Goal: Information Seeking & Learning: Learn about a topic

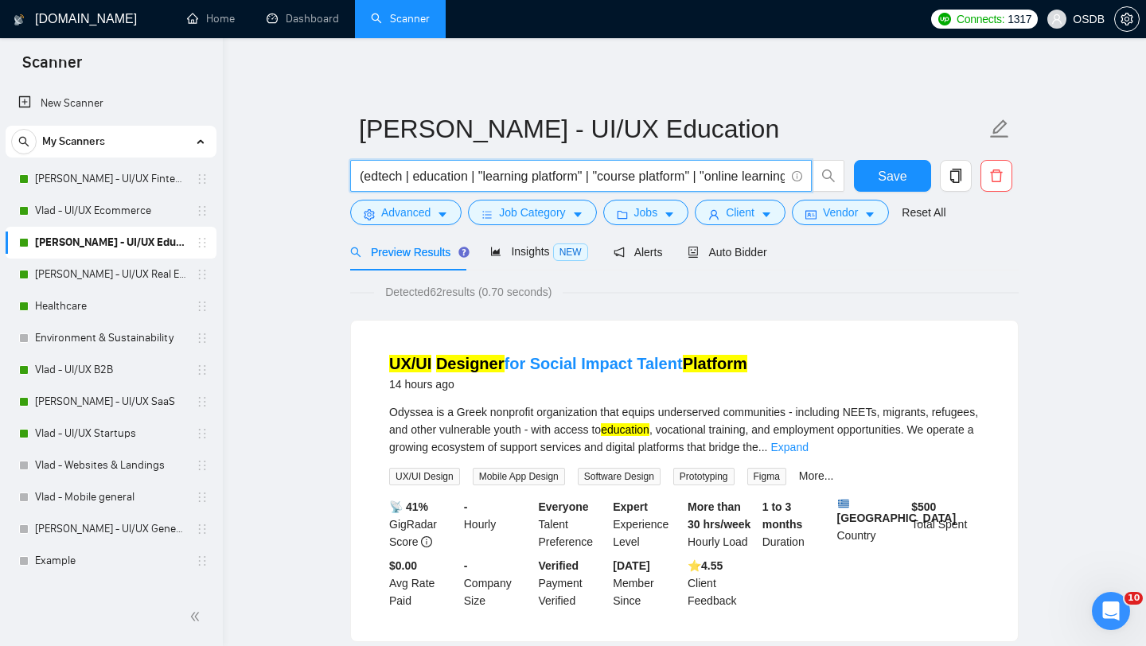
scroll to position [244, 0]
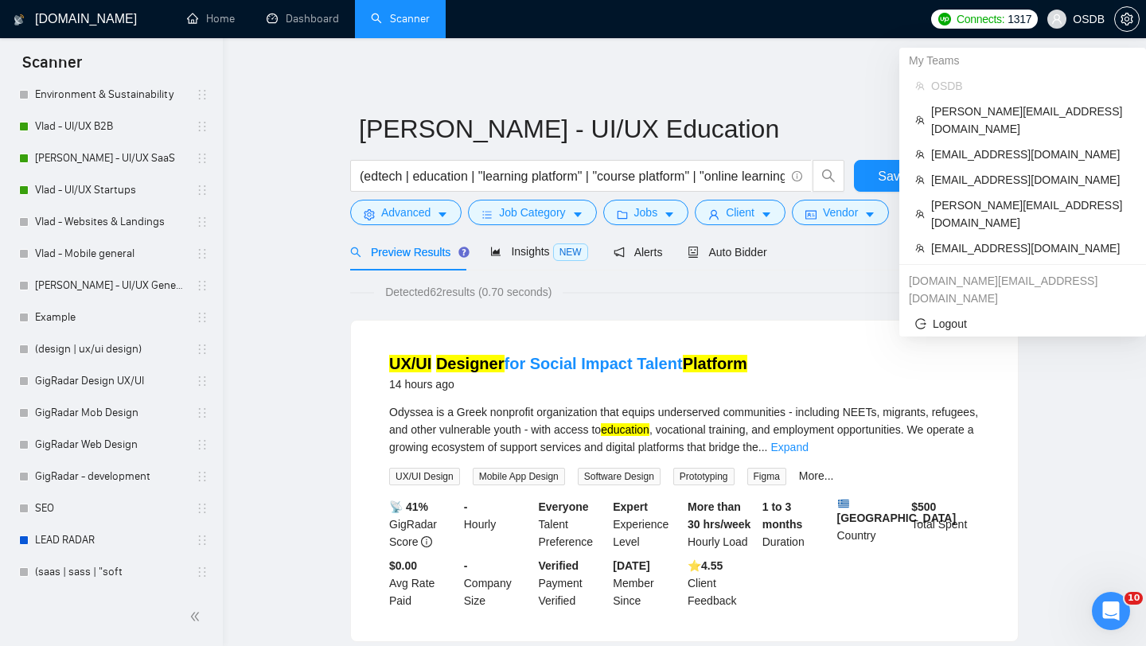
click at [1086, 27] on span "OSDB" at bounding box center [1076, 19] width 76 height 51
click at [1011, 171] on span "[EMAIL_ADDRESS][DOMAIN_NAME]" at bounding box center [1030, 180] width 199 height 18
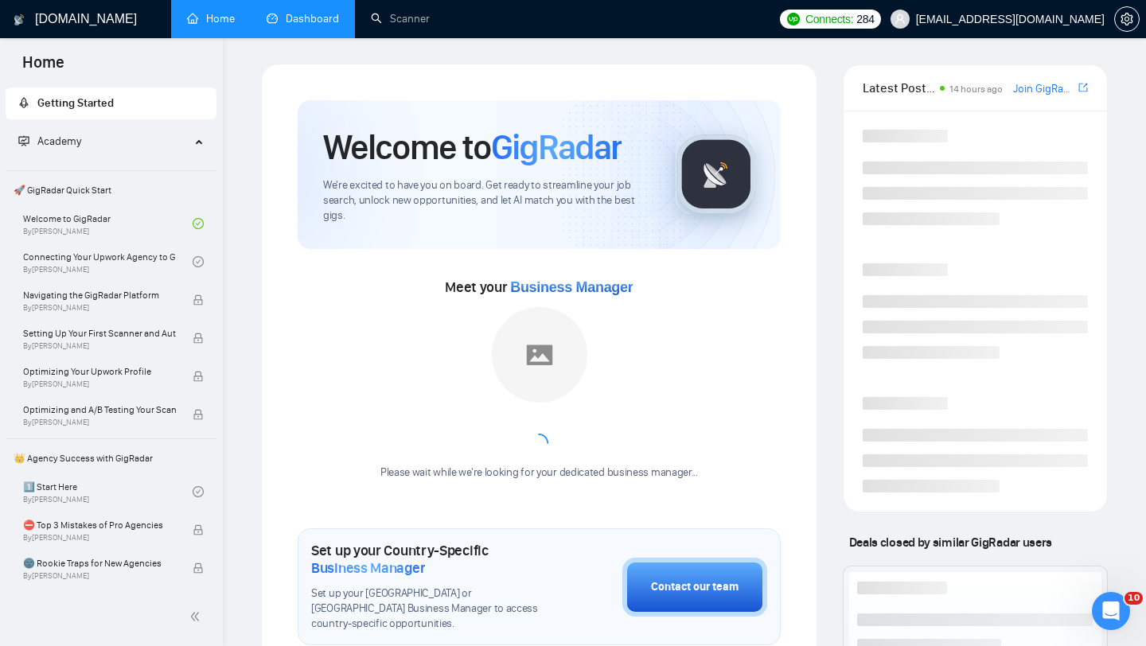
click at [298, 25] on link "Dashboard" at bounding box center [303, 19] width 72 height 14
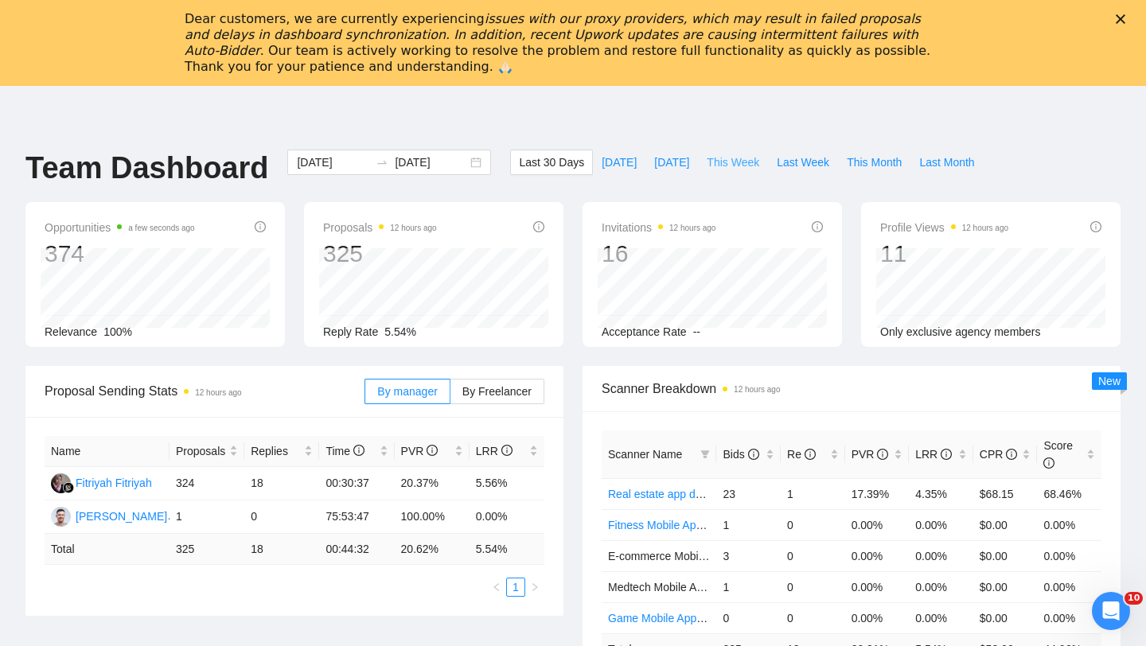
click at [732, 163] on span "This Week" at bounding box center [733, 163] width 53 height 18
type input "[DATE]"
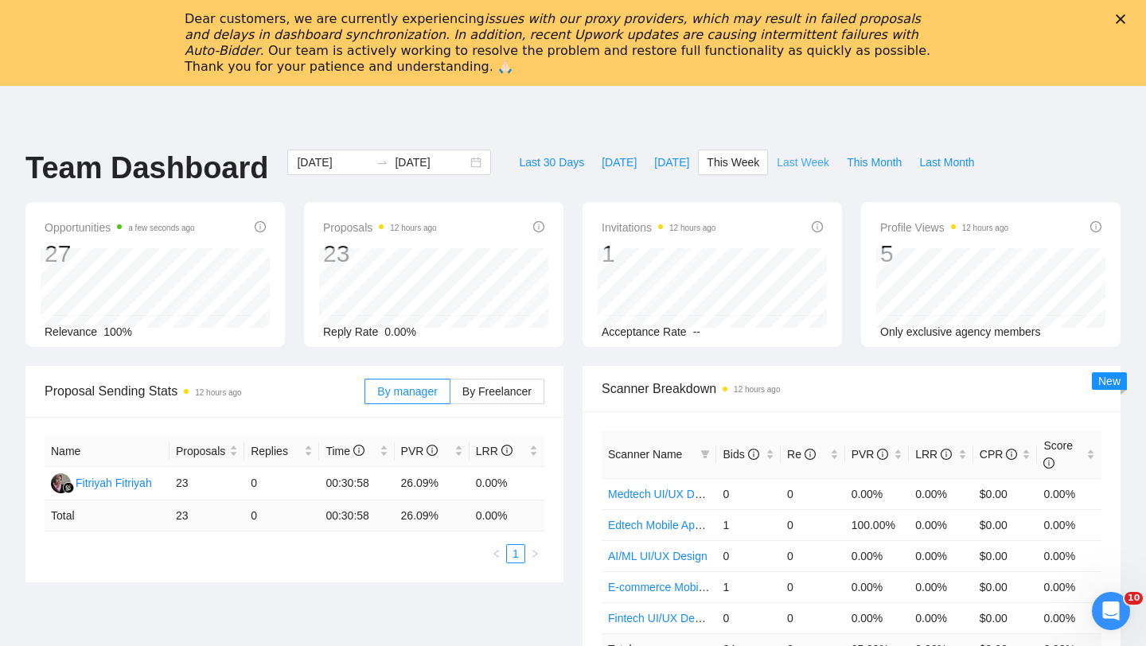
click at [818, 162] on span "Last Week" at bounding box center [803, 163] width 53 height 18
type input "[DATE]"
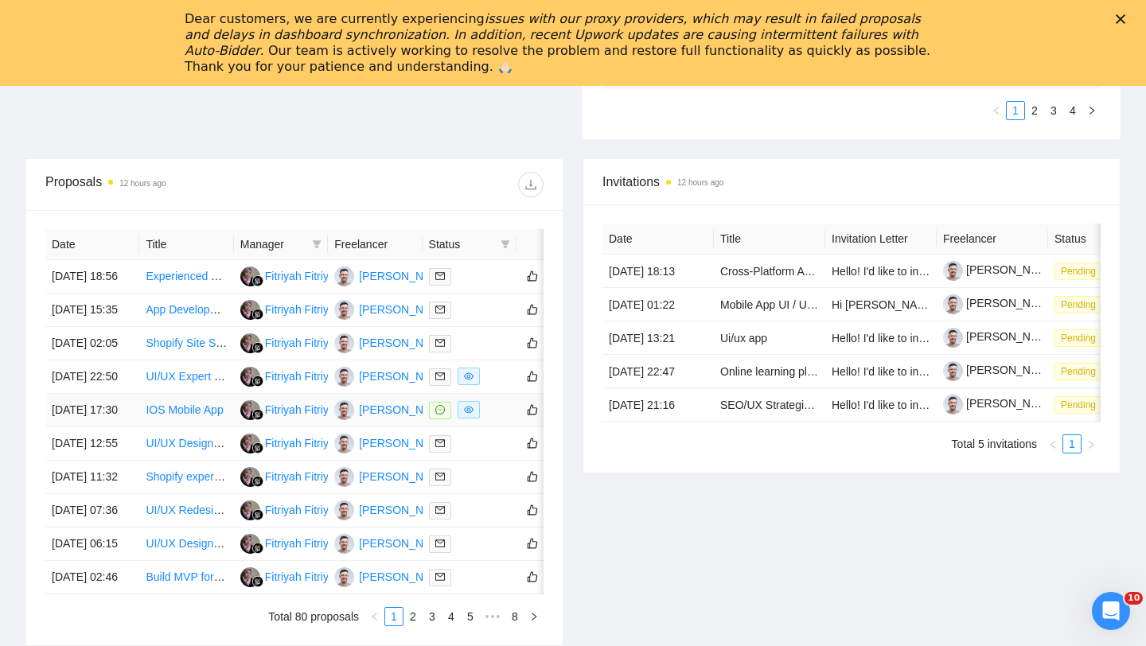
scroll to position [579, 0]
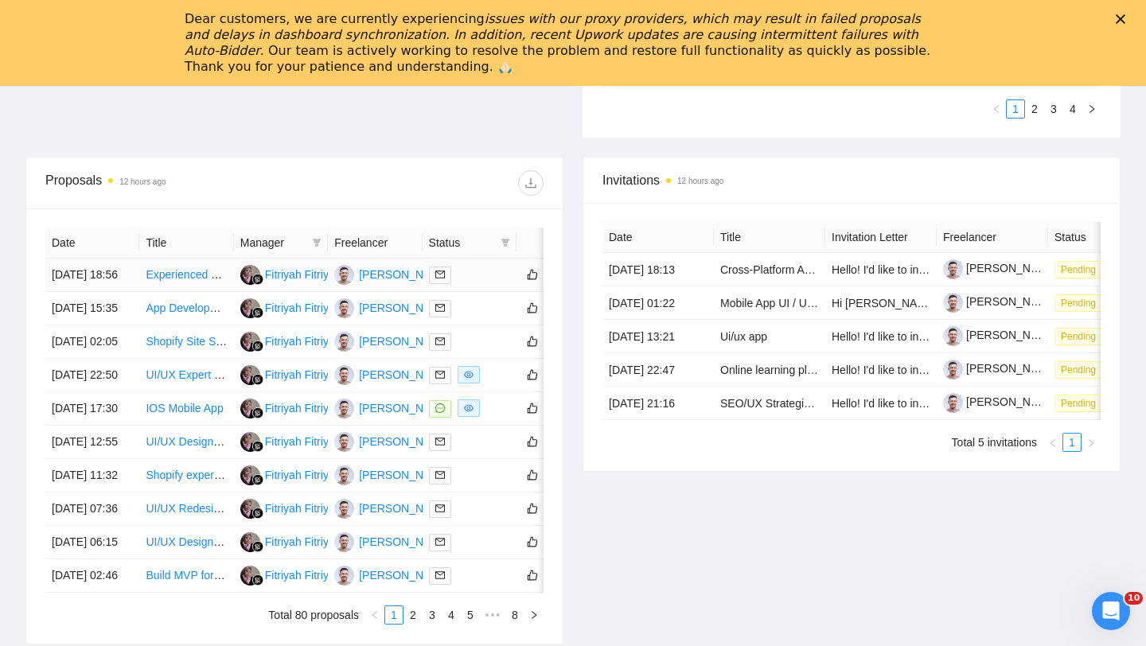
click at [483, 292] on td at bounding box center [470, 275] width 94 height 33
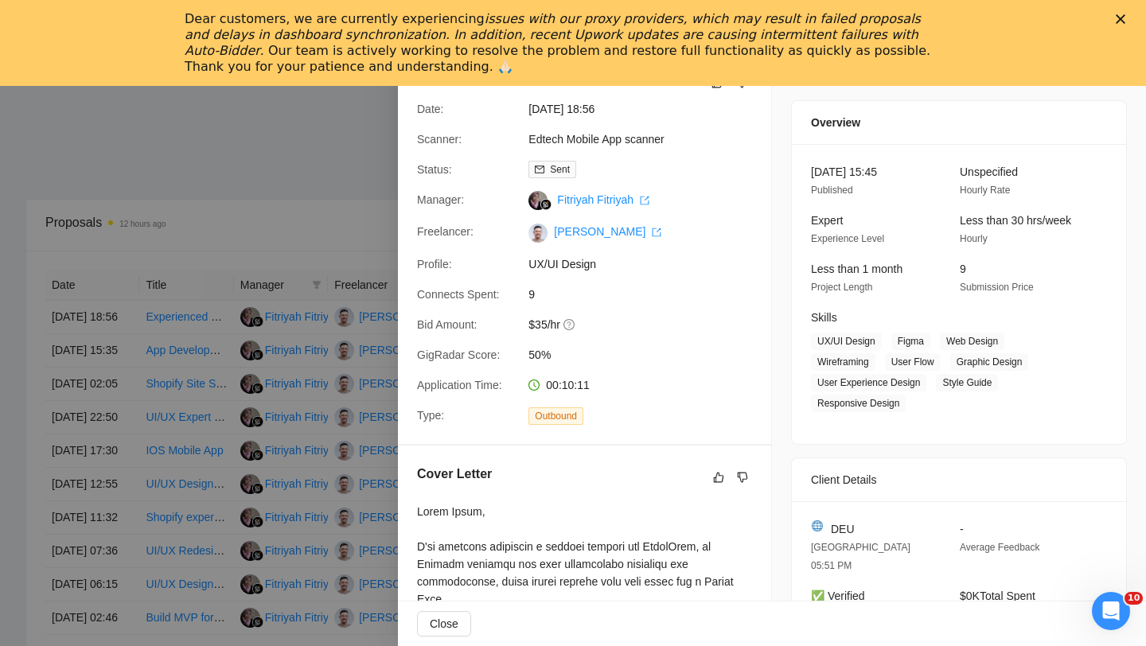
scroll to position [530, 0]
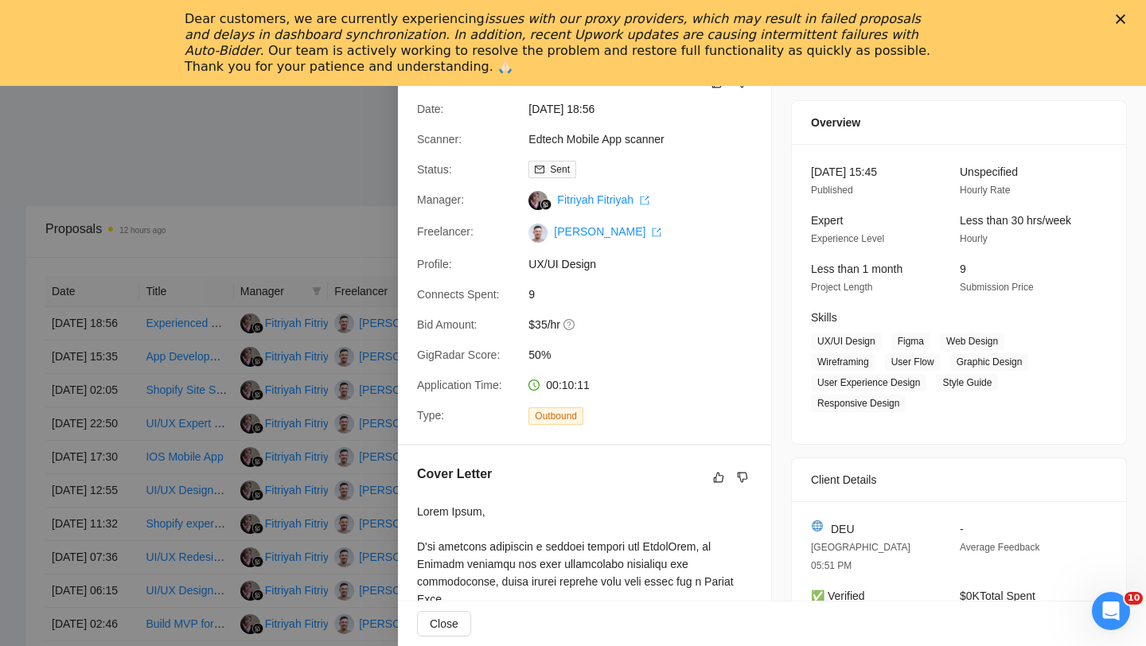
click at [567, 263] on span "UX/UI Design" at bounding box center [647, 264] width 239 height 18
click at [1116, 15] on icon "Закрыть" at bounding box center [1121, 19] width 10 height 10
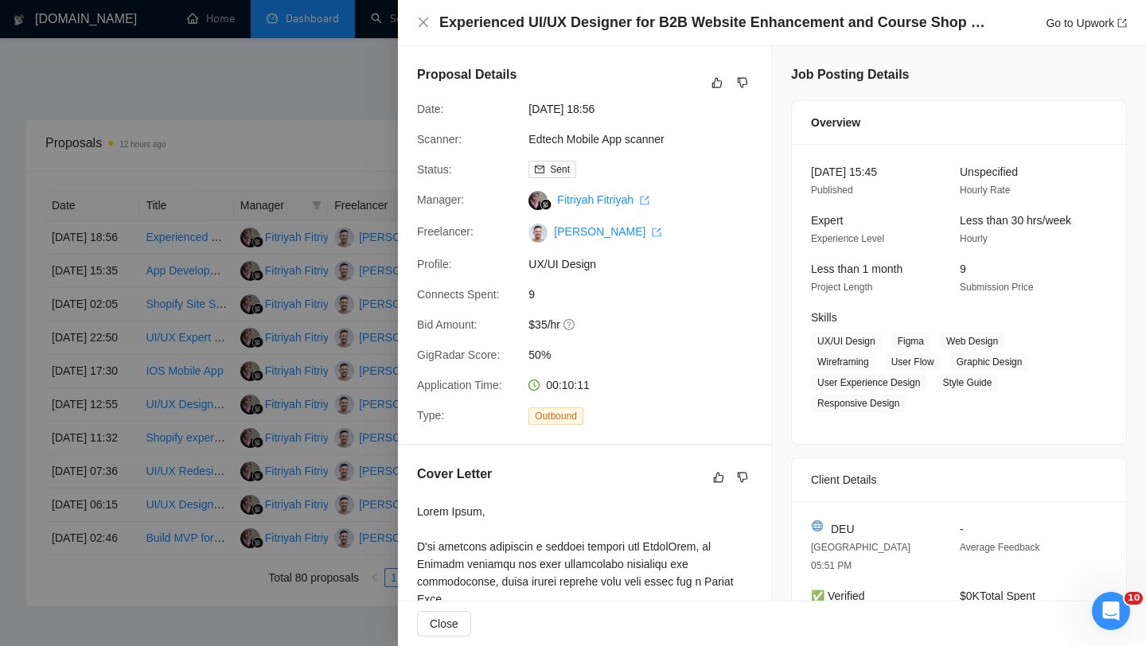
click at [338, 271] on div at bounding box center [573, 323] width 1146 height 646
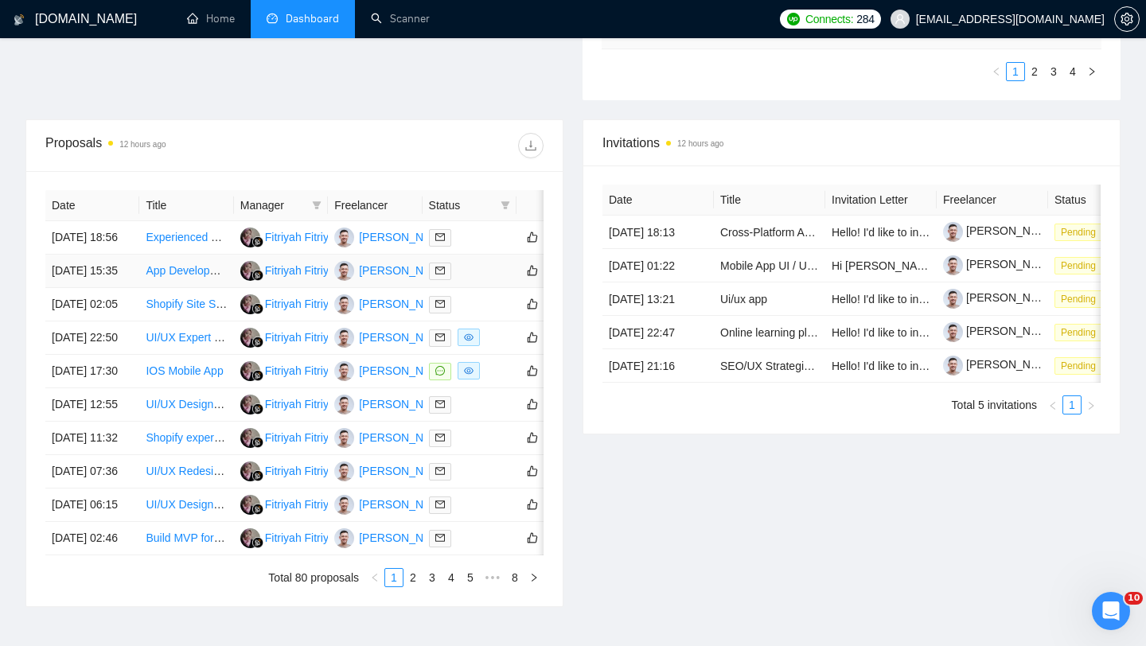
click at [487, 280] on div at bounding box center [469, 271] width 81 height 18
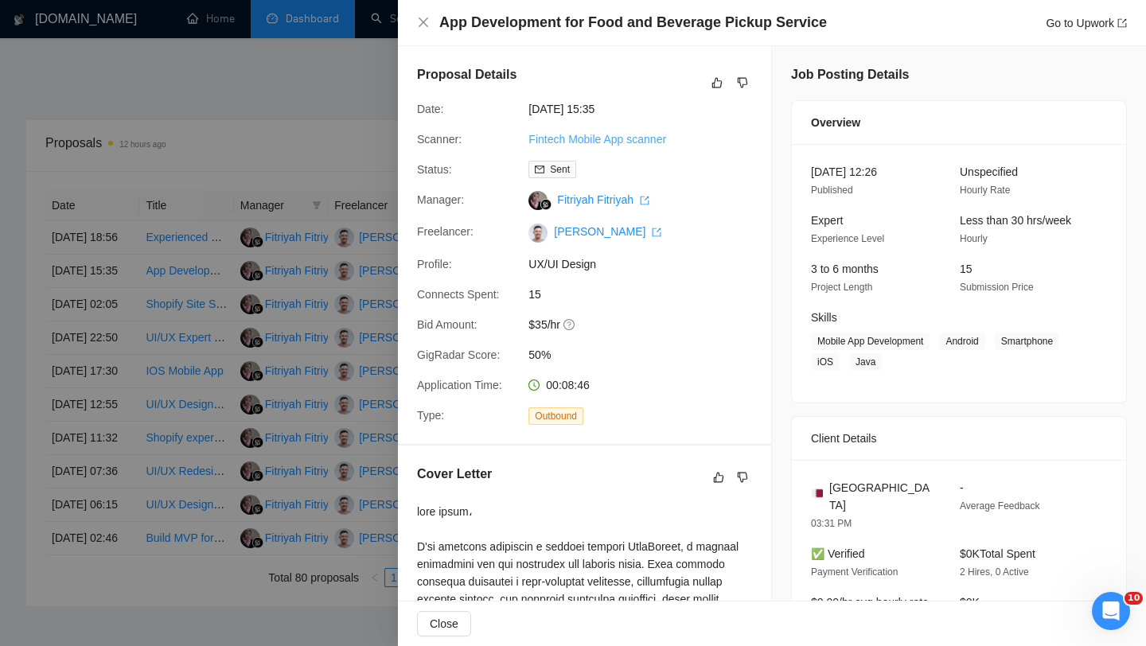
click at [612, 138] on link "Fintech Mobile App scanner" at bounding box center [597, 139] width 138 height 13
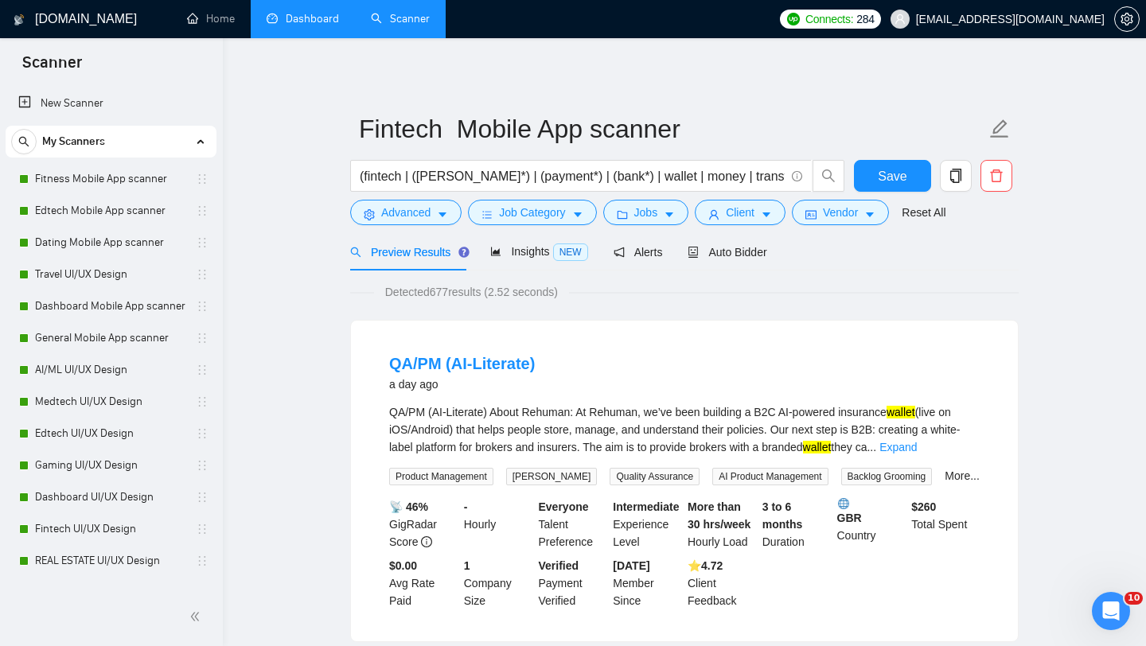
click at [303, 37] on li "Dashboard" at bounding box center [303, 19] width 104 height 38
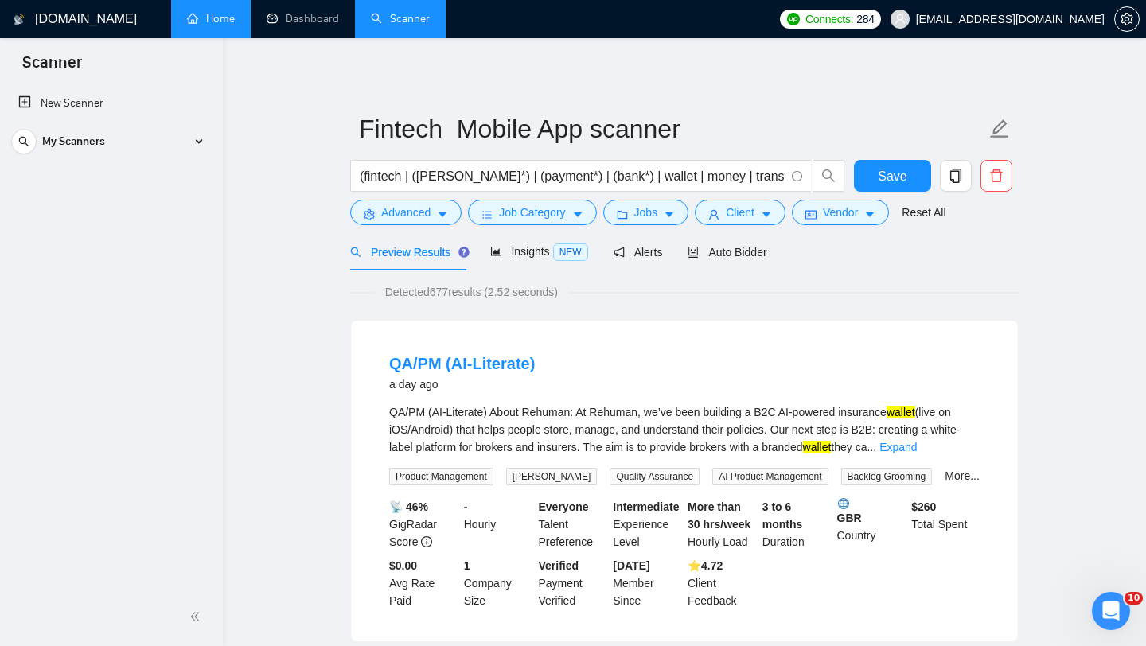
click at [213, 25] on link "Home" at bounding box center [211, 19] width 48 height 14
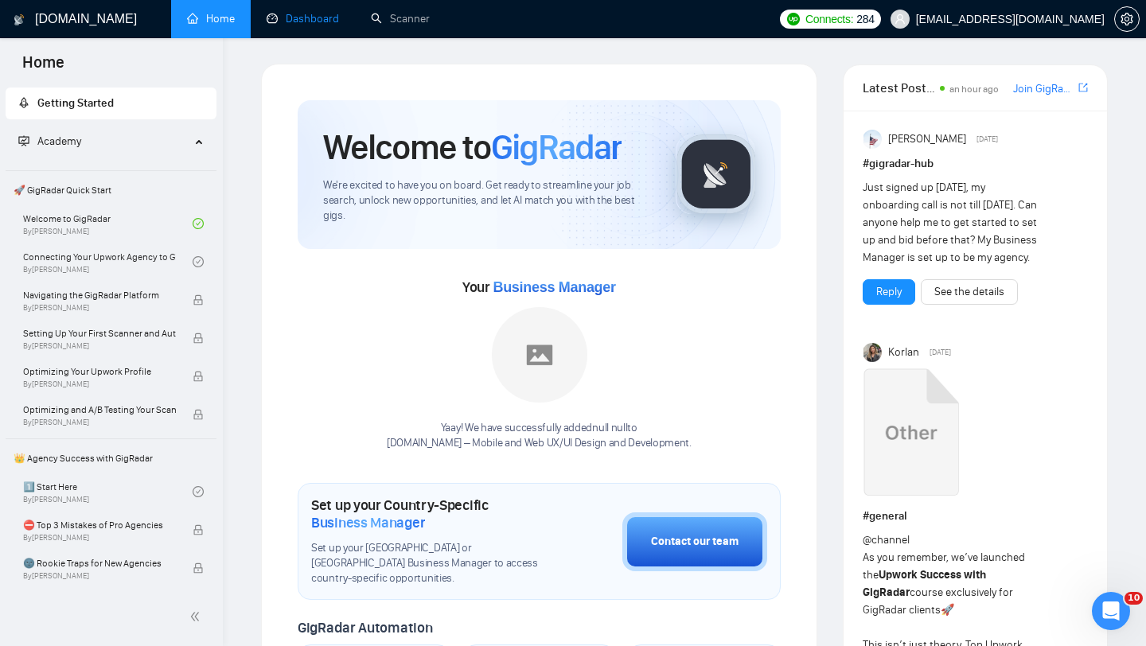
click at [299, 18] on link "Dashboard" at bounding box center [303, 19] width 72 height 14
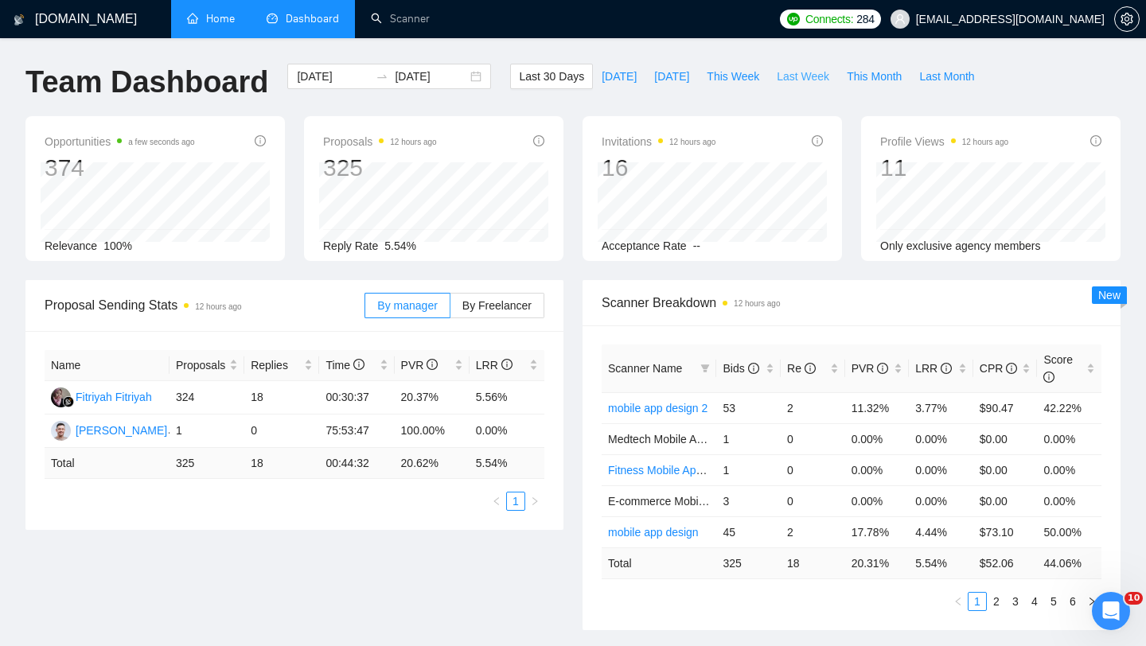
click at [805, 81] on span "Last Week" at bounding box center [803, 77] width 53 height 18
type input "[DATE]"
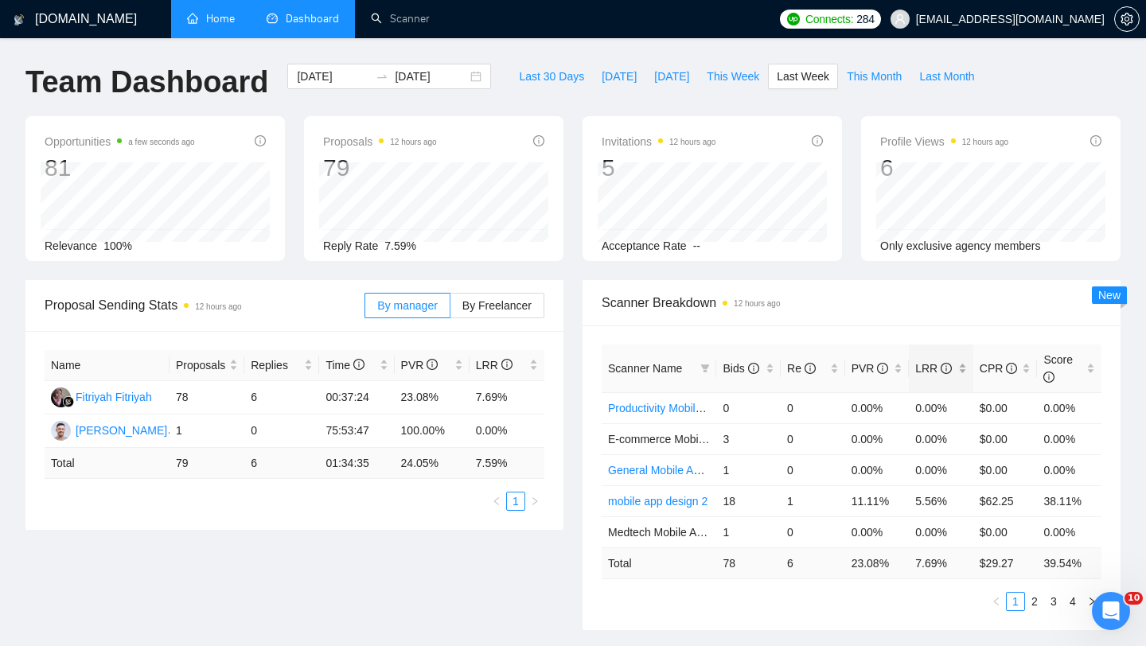
click at [957, 360] on div "LRR" at bounding box center [941, 369] width 52 height 18
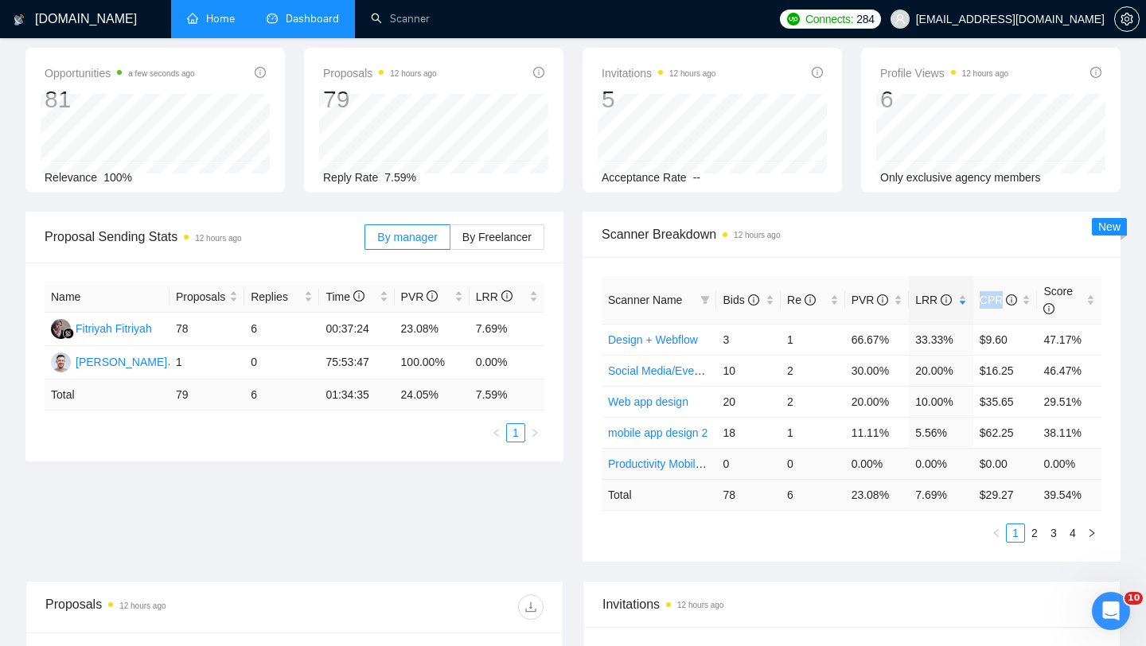
scroll to position [84, 0]
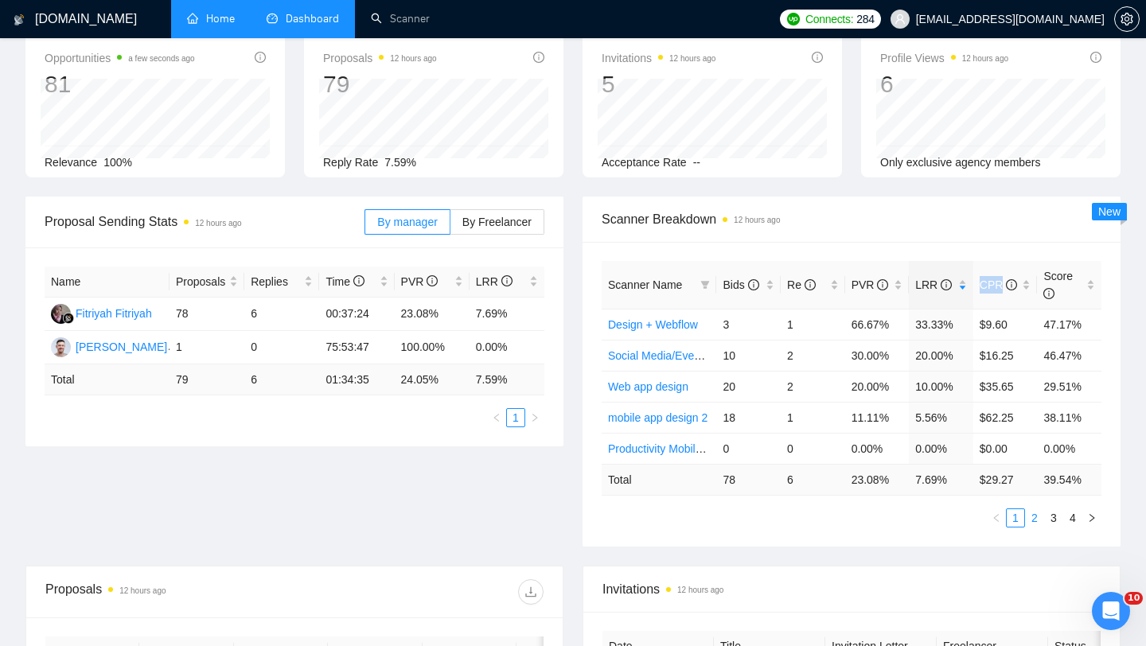
click at [1033, 515] on link "2" at bounding box center [1035, 518] width 18 height 18
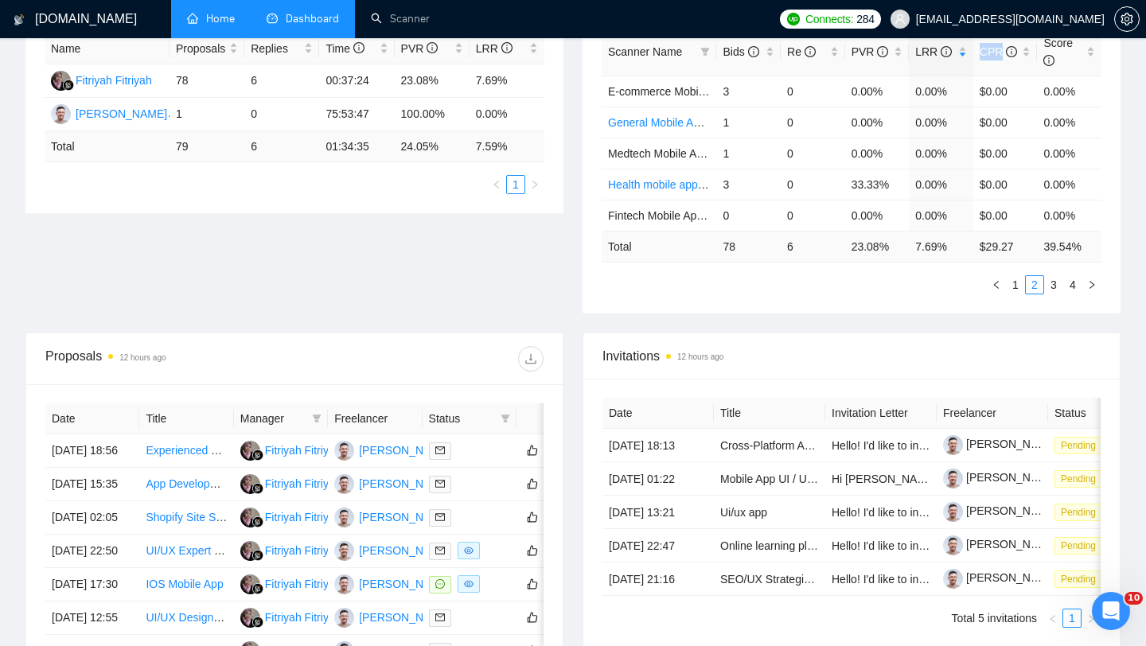
scroll to position [450, 0]
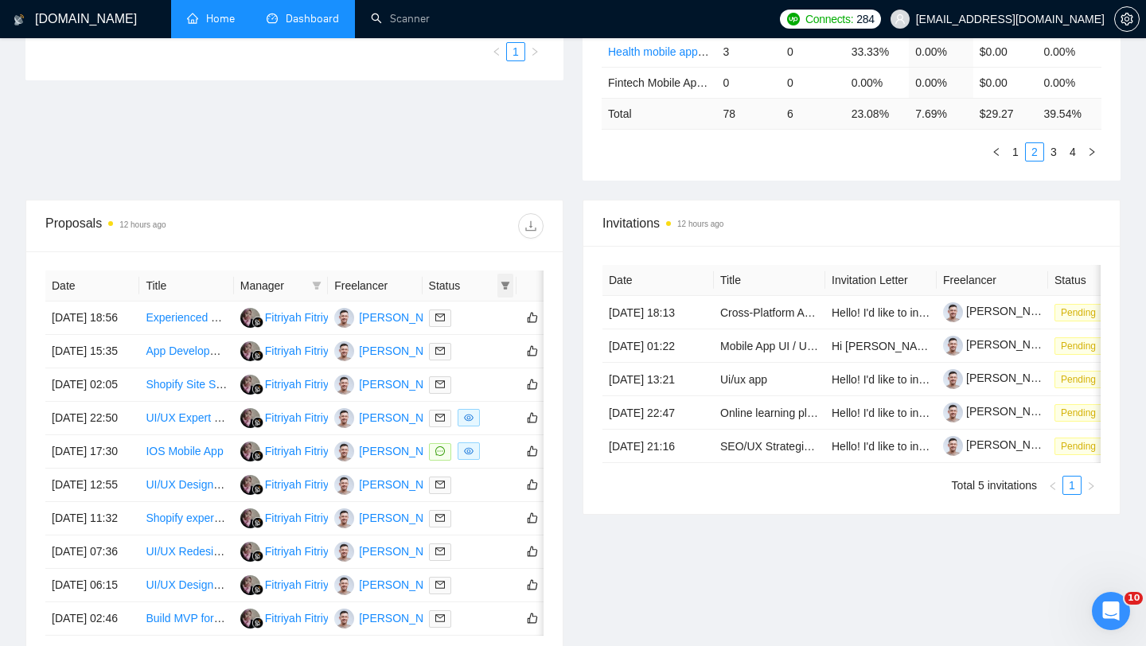
click at [501, 283] on icon "filter" at bounding box center [505, 286] width 9 height 8
click at [477, 323] on span "Chat" at bounding box center [465, 316] width 76 height 18
checkbox input "true"
click at [441, 240] on div "Proposals 12 hours ago" at bounding box center [294, 226] width 498 height 51
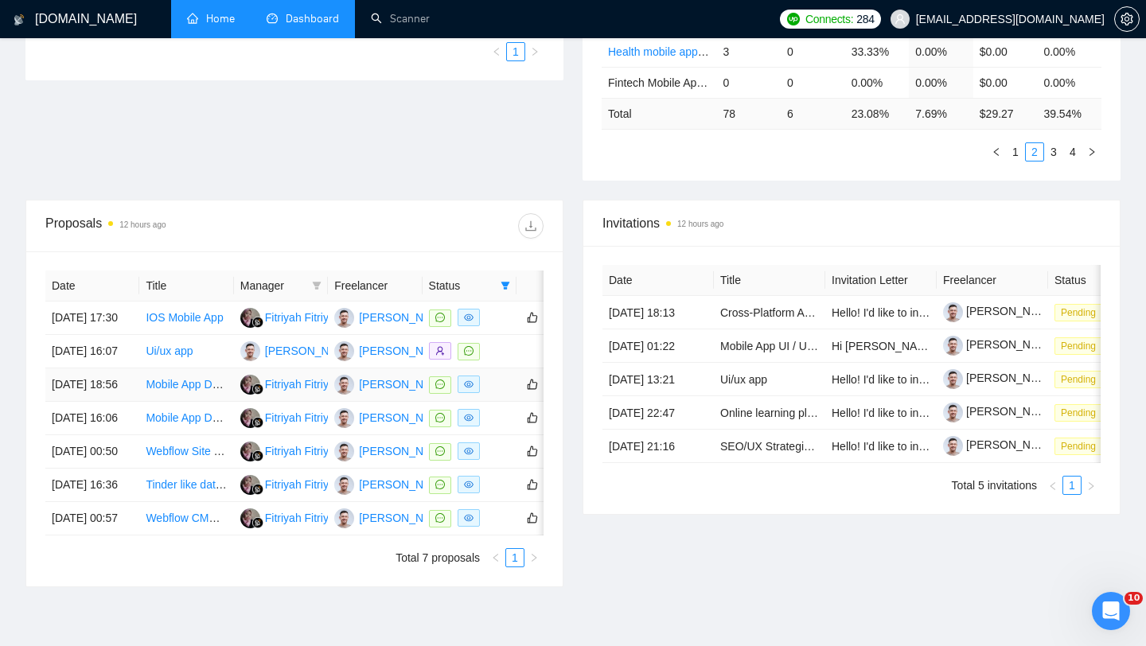
click at [497, 402] on td at bounding box center [470, 384] width 94 height 33
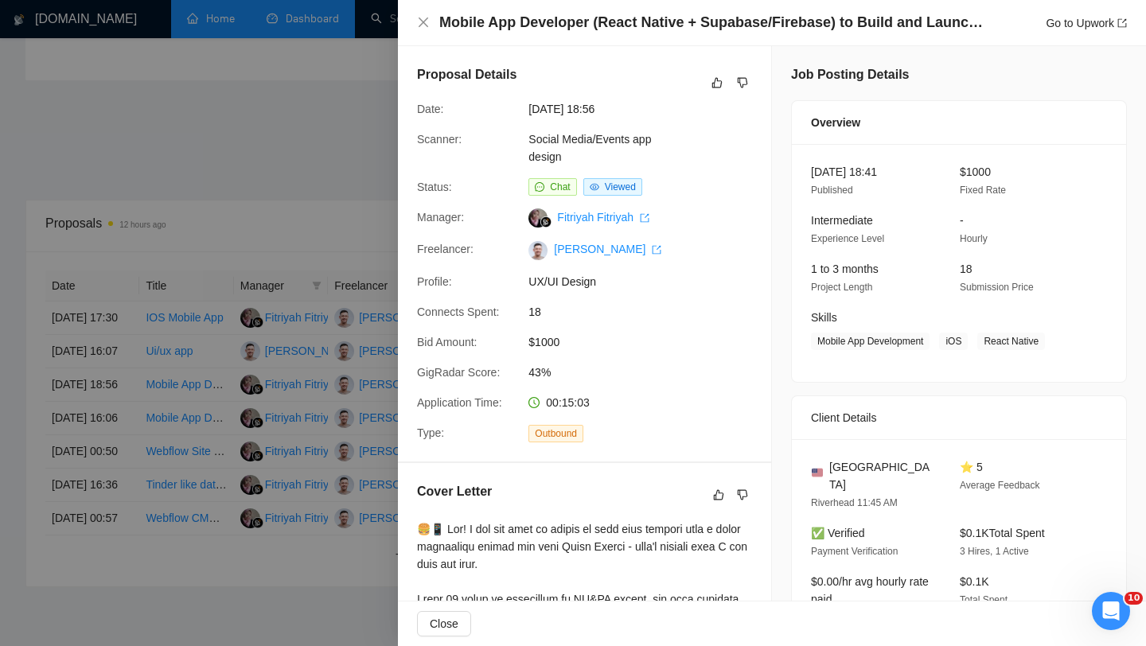
click at [281, 457] on div at bounding box center [573, 323] width 1146 height 646
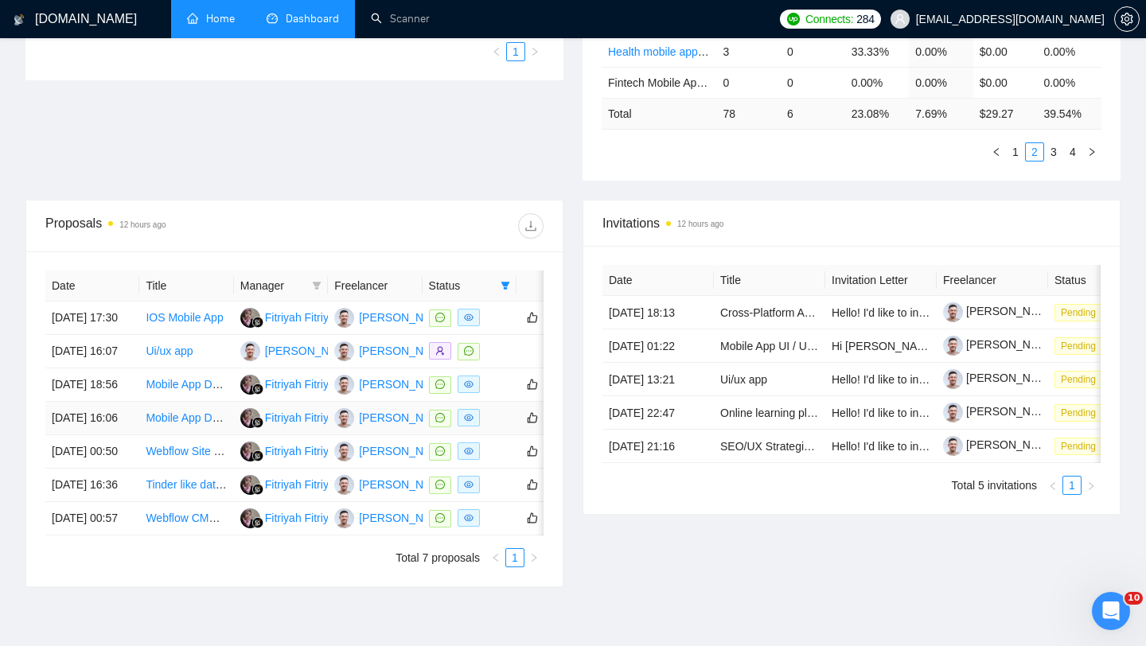
click at [490, 427] on div at bounding box center [469, 418] width 81 height 18
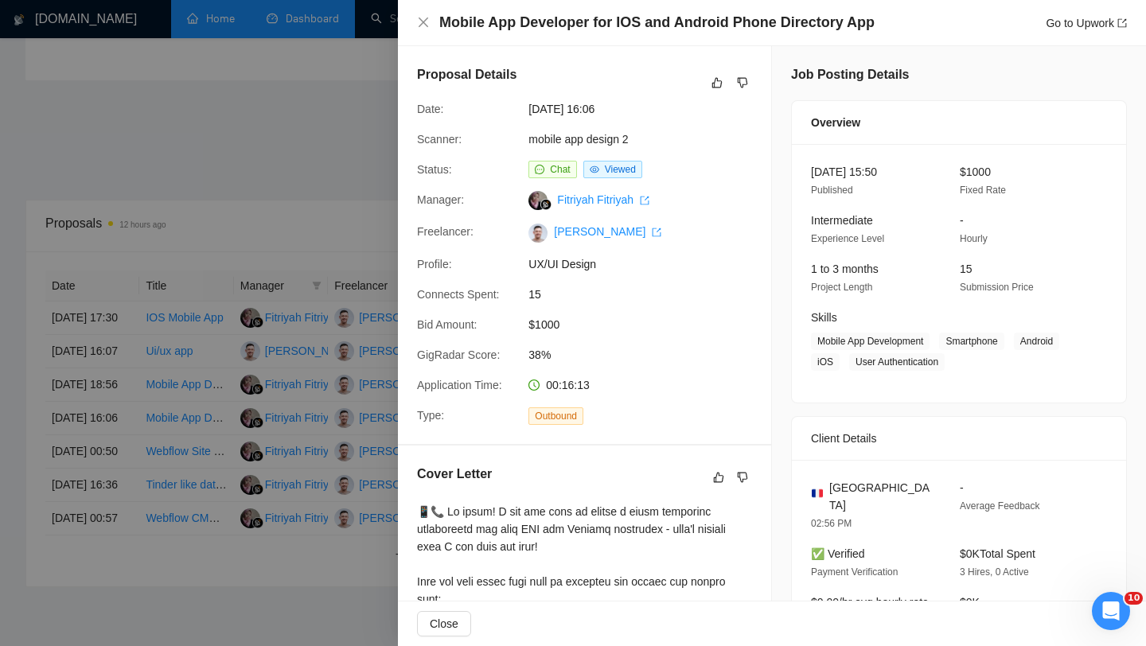
click at [278, 469] on div at bounding box center [573, 323] width 1146 height 646
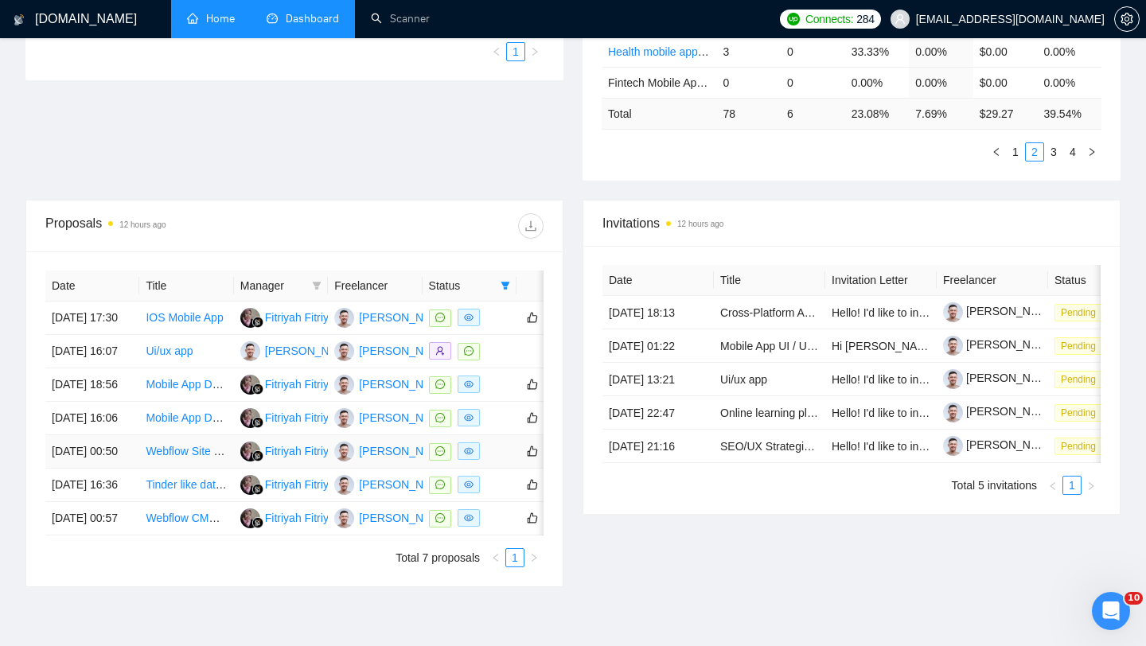
click at [493, 461] on div at bounding box center [469, 451] width 81 height 18
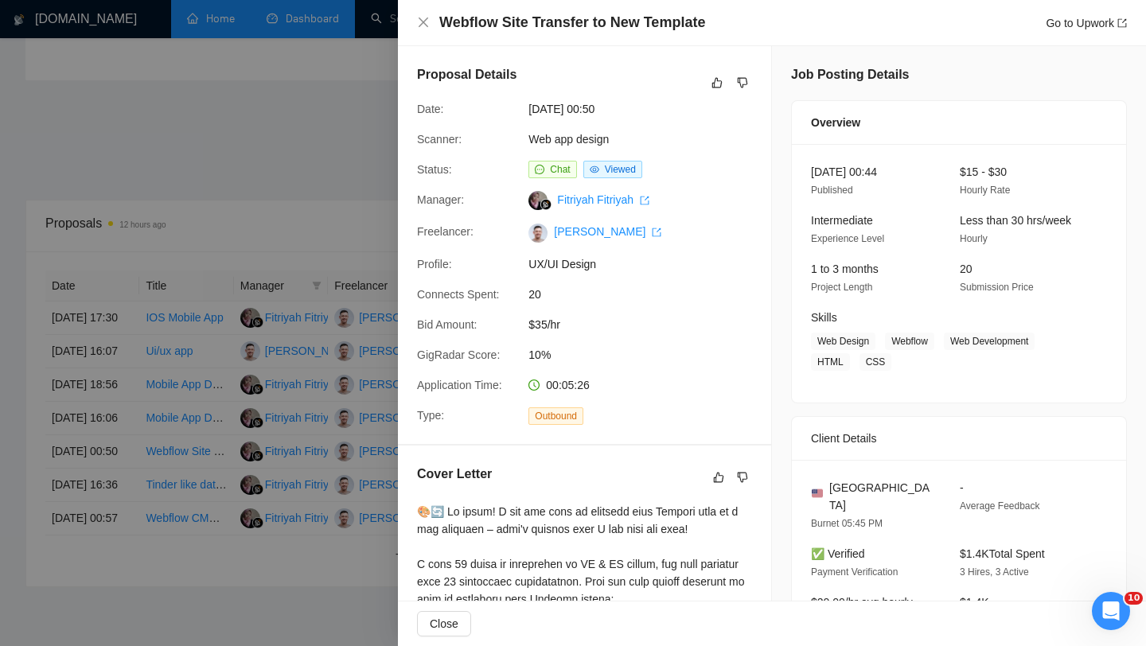
click at [270, 470] on div at bounding box center [573, 323] width 1146 height 646
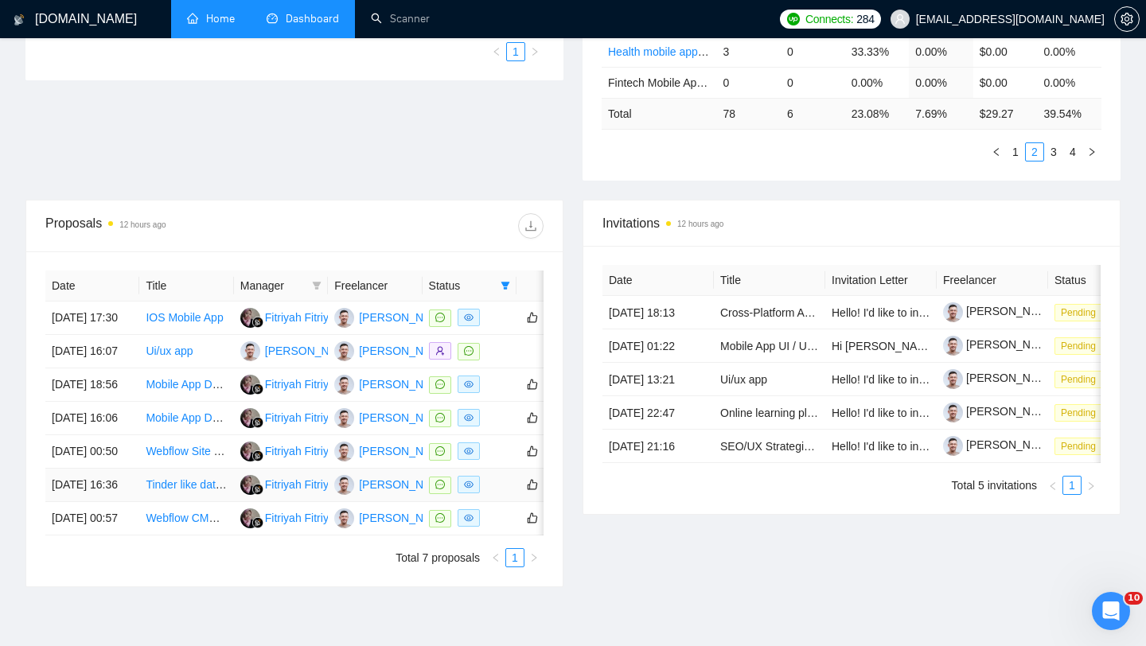
click at [504, 502] on td at bounding box center [470, 485] width 94 height 33
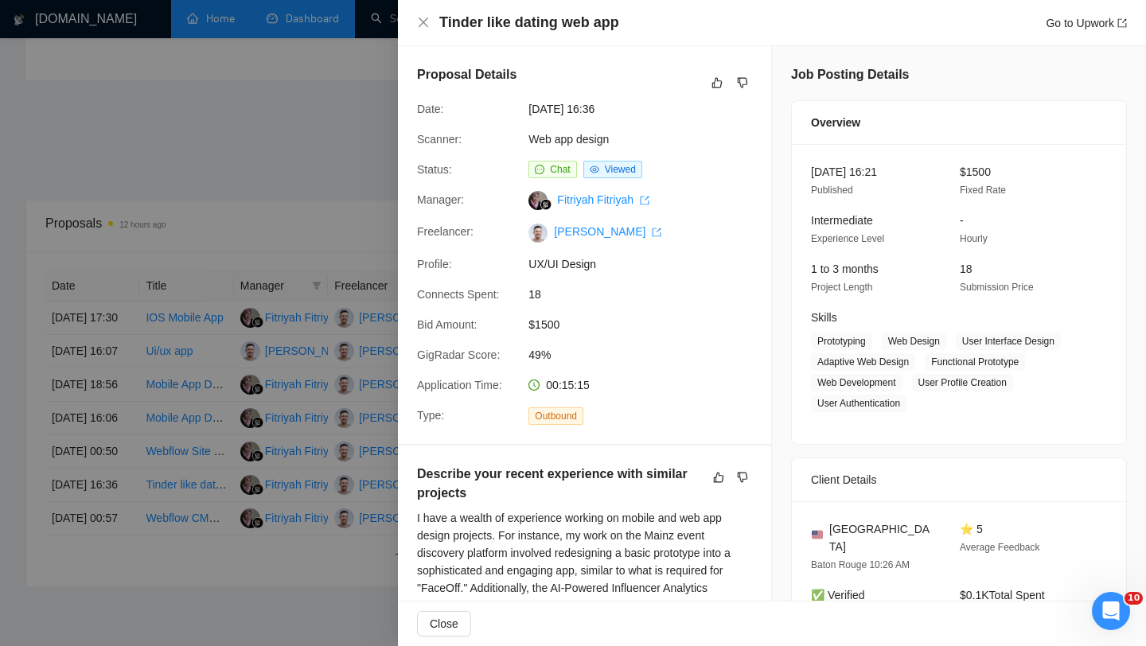
click at [247, 340] on div at bounding box center [573, 323] width 1146 height 646
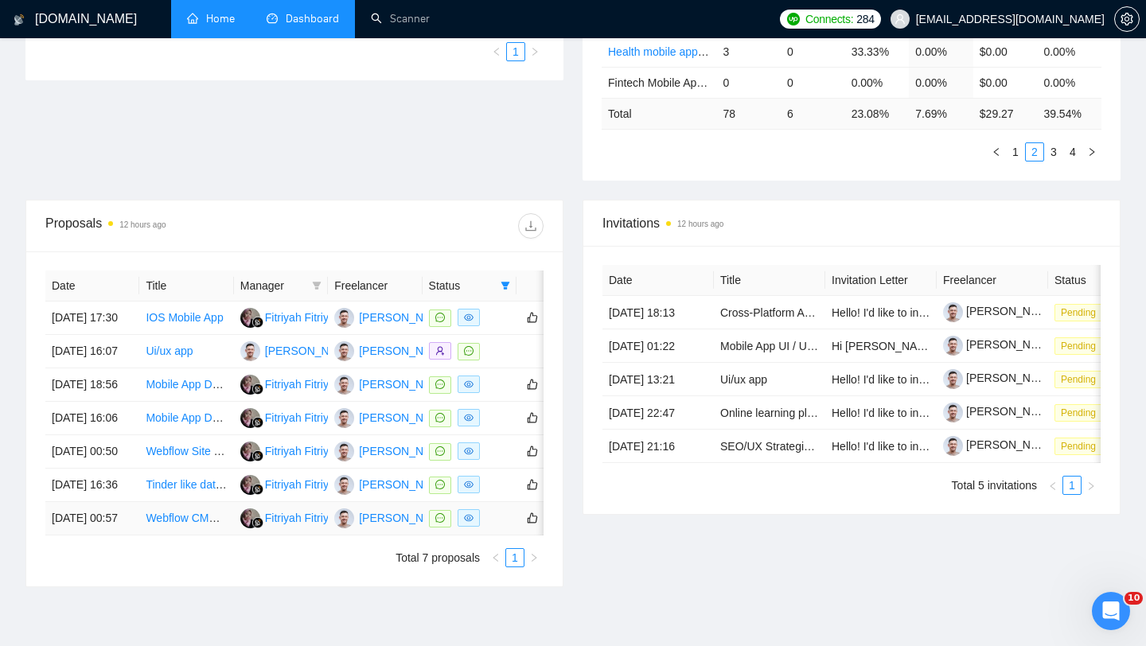
click at [500, 536] on td at bounding box center [470, 518] width 94 height 33
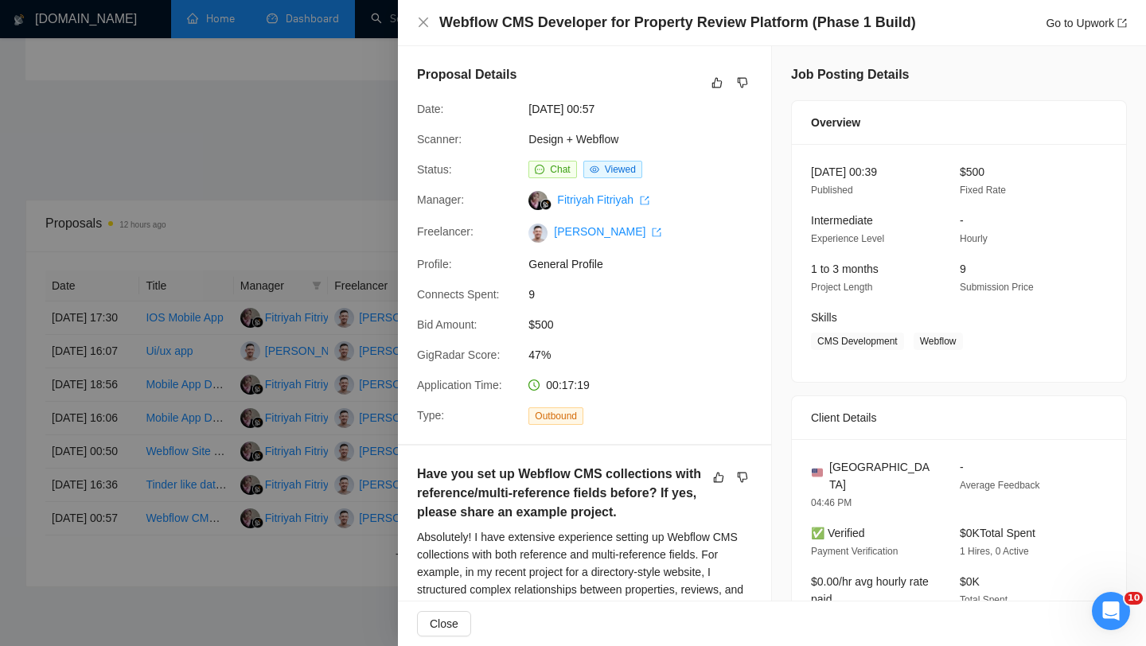
click at [293, 371] on div at bounding box center [573, 323] width 1146 height 646
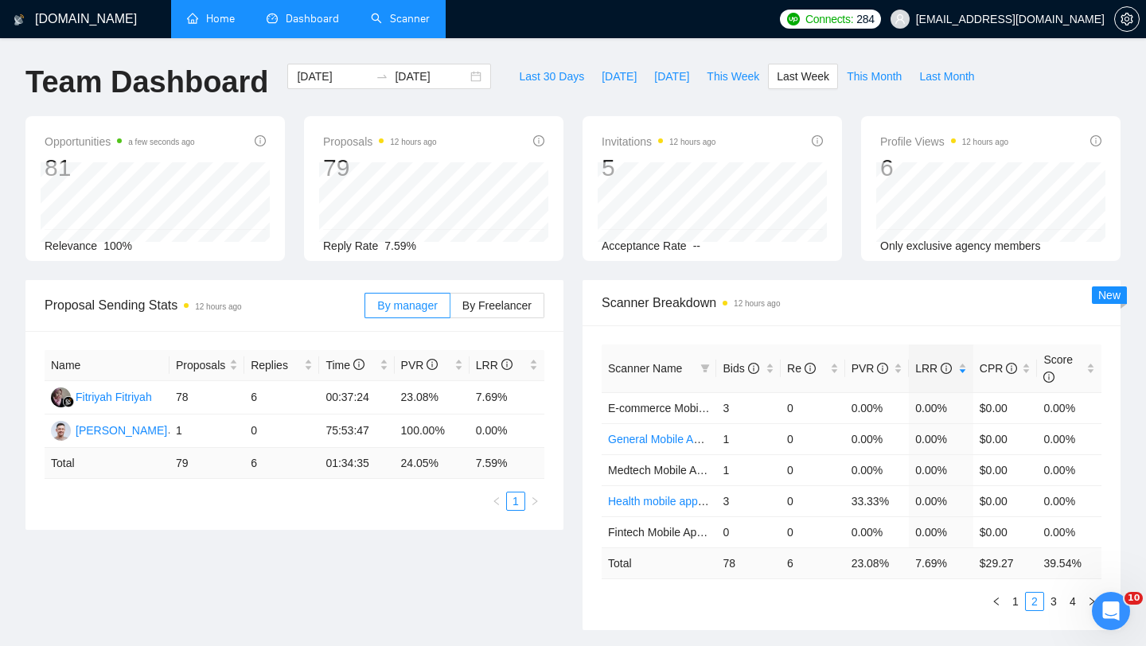
click at [399, 24] on link "Scanner" at bounding box center [400, 19] width 59 height 14
